Goal: Contribute content

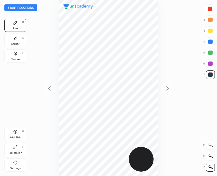
scroll to position [176, 129]
click at [20, 7] on button "Start recording" at bounding box center [20, 7] width 33 height 7
click at [12, 133] on div "Add Slide H" at bounding box center [15, 134] width 22 height 13
click at [49, 90] on icon at bounding box center [49, 88] width 7 height 7
click at [170, 89] on icon at bounding box center [168, 88] width 7 height 7
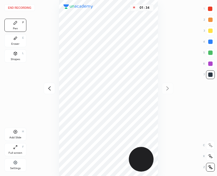
click at [51, 90] on icon at bounding box center [49, 88] width 7 height 7
click at [165, 87] on icon at bounding box center [168, 88] width 7 height 7
click at [52, 85] on div at bounding box center [50, 89] width 12 height 12
click at [172, 86] on div at bounding box center [168, 89] width 12 height 12
click at [48, 86] on icon at bounding box center [49, 88] width 7 height 7
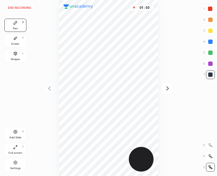
click at [170, 84] on div at bounding box center [168, 89] width 12 height 12
click at [215, 6] on div at bounding box center [210, 8] width 9 height 9
click at [18, 38] on div "Eraser E" at bounding box center [15, 40] width 22 height 13
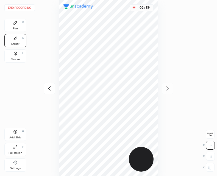
click at [16, 23] on icon at bounding box center [15, 22] width 3 height 3
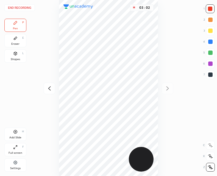
click at [16, 40] on icon at bounding box center [15, 38] width 4 height 4
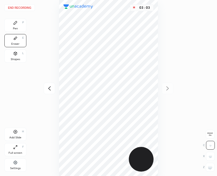
click at [15, 24] on icon at bounding box center [15, 22] width 3 height 3
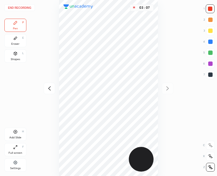
click at [15, 40] on icon at bounding box center [15, 38] width 4 height 4
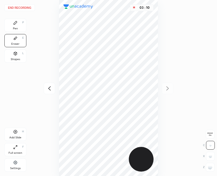
click at [18, 24] on div "Pen P" at bounding box center [15, 25] width 22 height 13
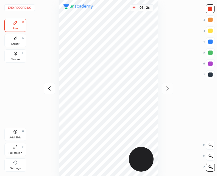
click at [23, 8] on button "End recording" at bounding box center [19, 7] width 31 height 7
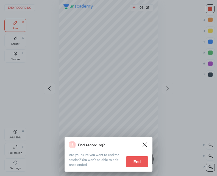
click at [135, 162] on button "End" at bounding box center [137, 162] width 22 height 11
